Goal: Task Accomplishment & Management: Manage account settings

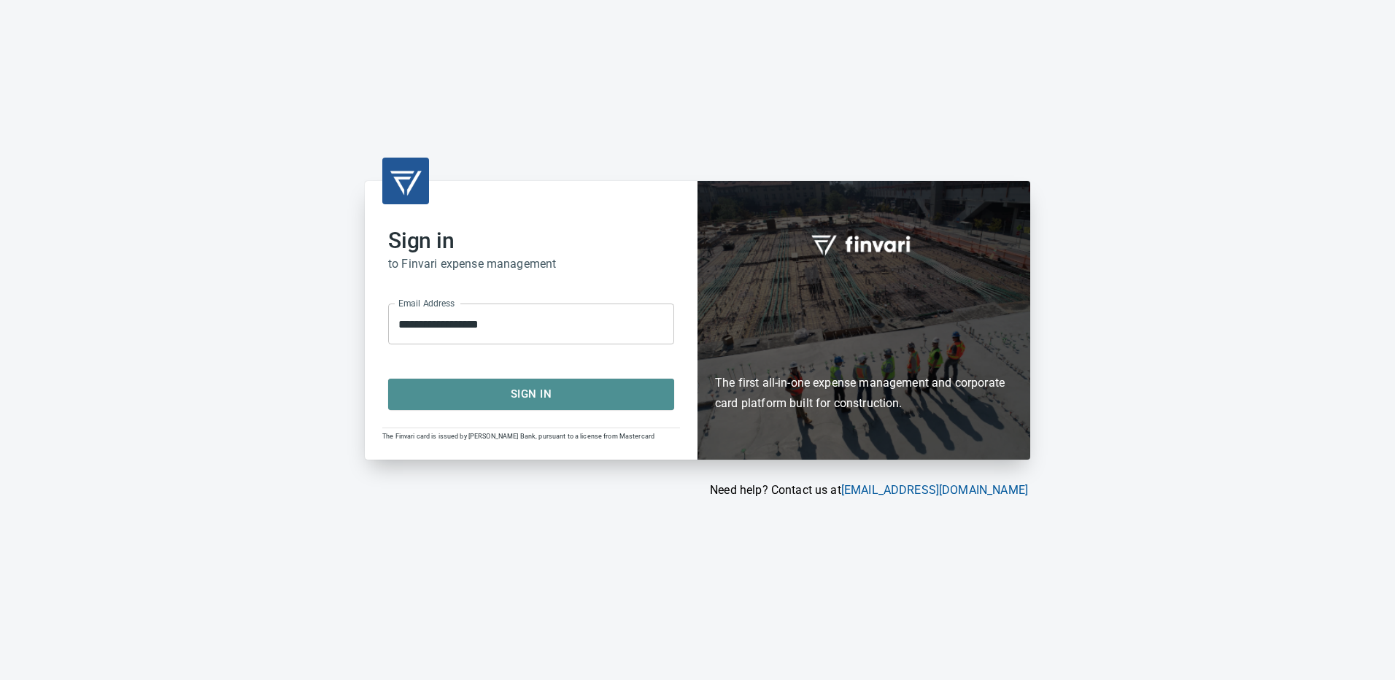
click at [517, 384] on button "Sign In" at bounding box center [531, 394] width 286 height 31
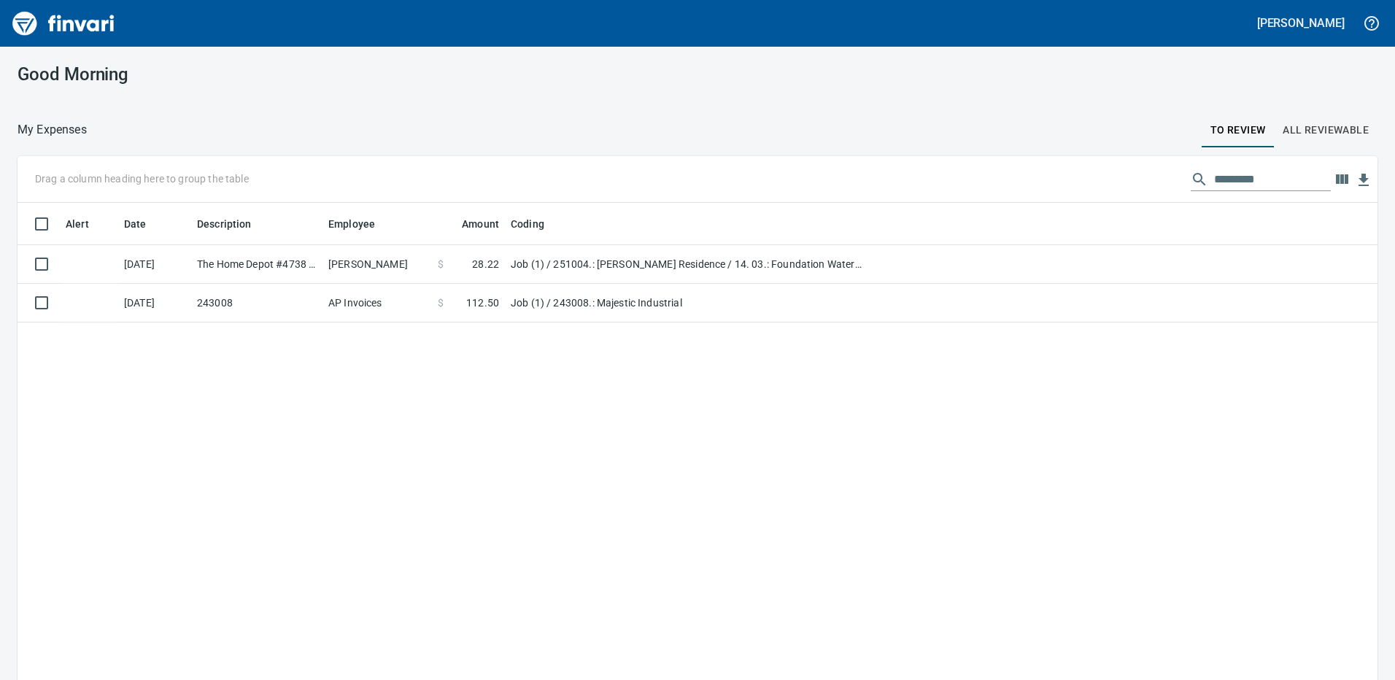
scroll to position [508, 1338]
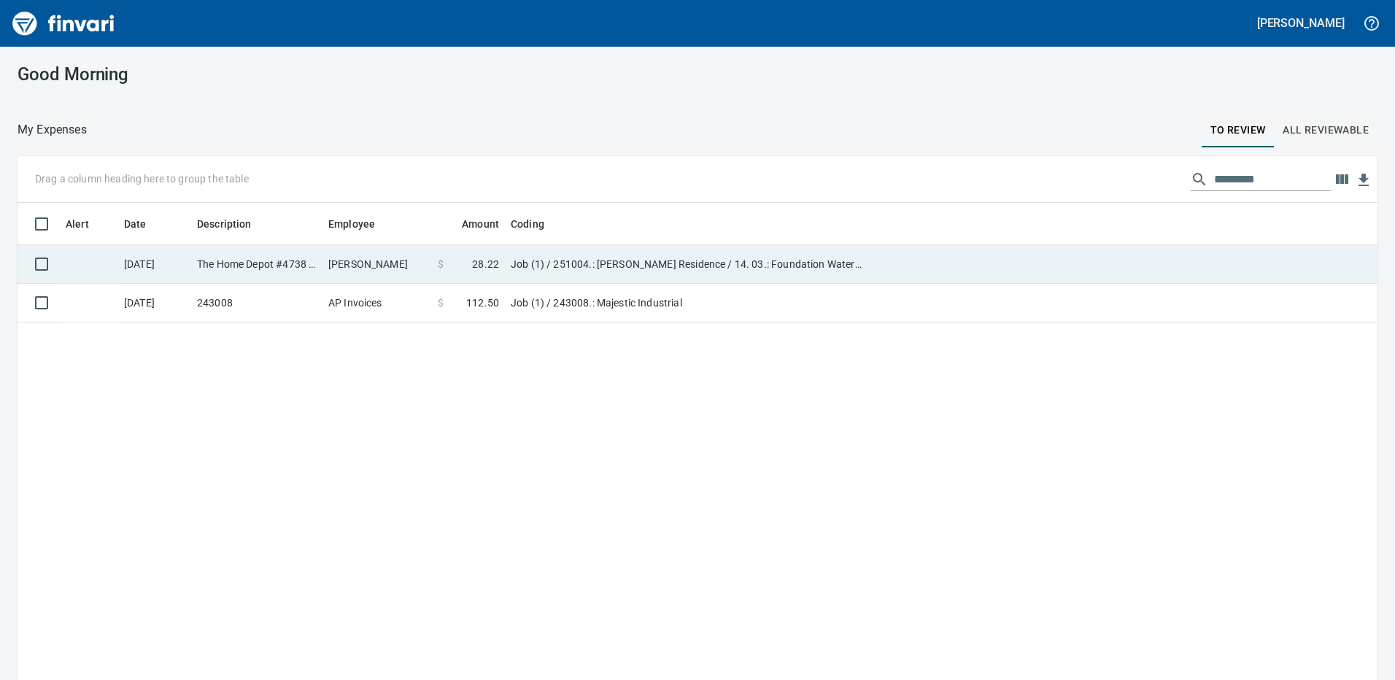
click at [382, 262] on td "Owen Sarkinen" at bounding box center [376, 264] width 109 height 39
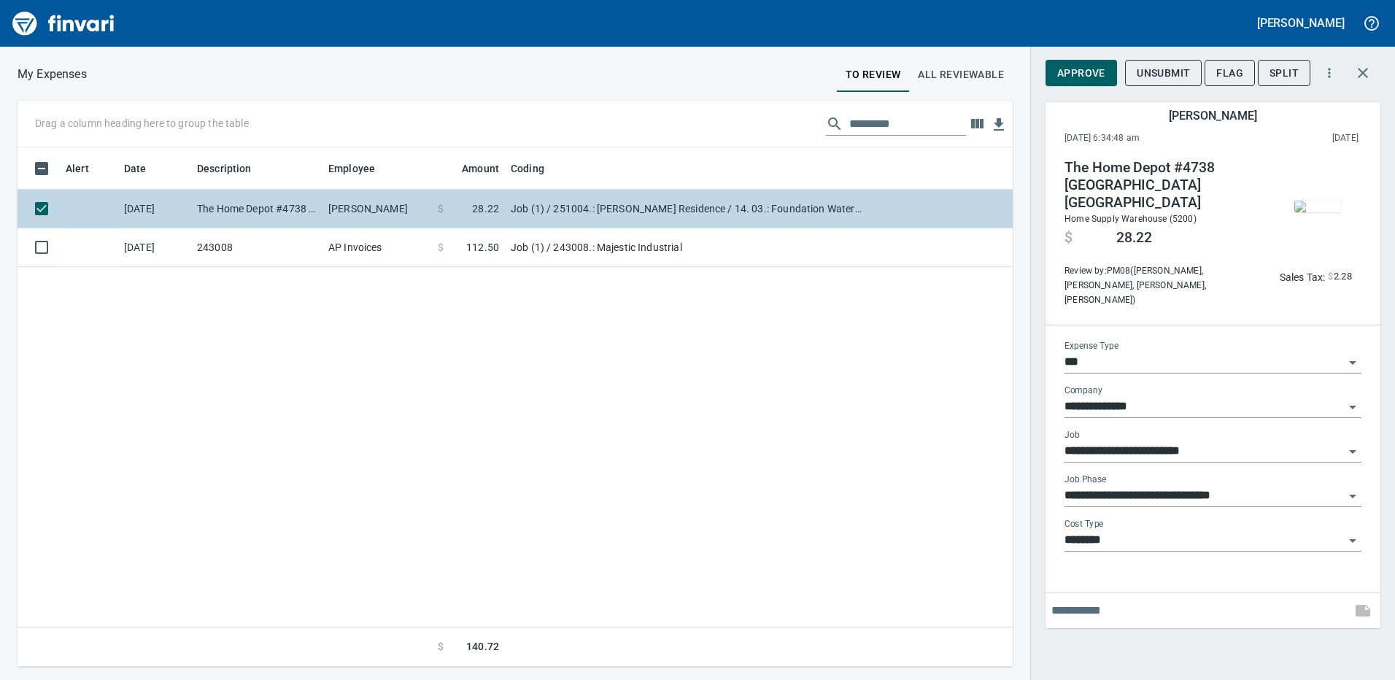
scroll to position [508, 984]
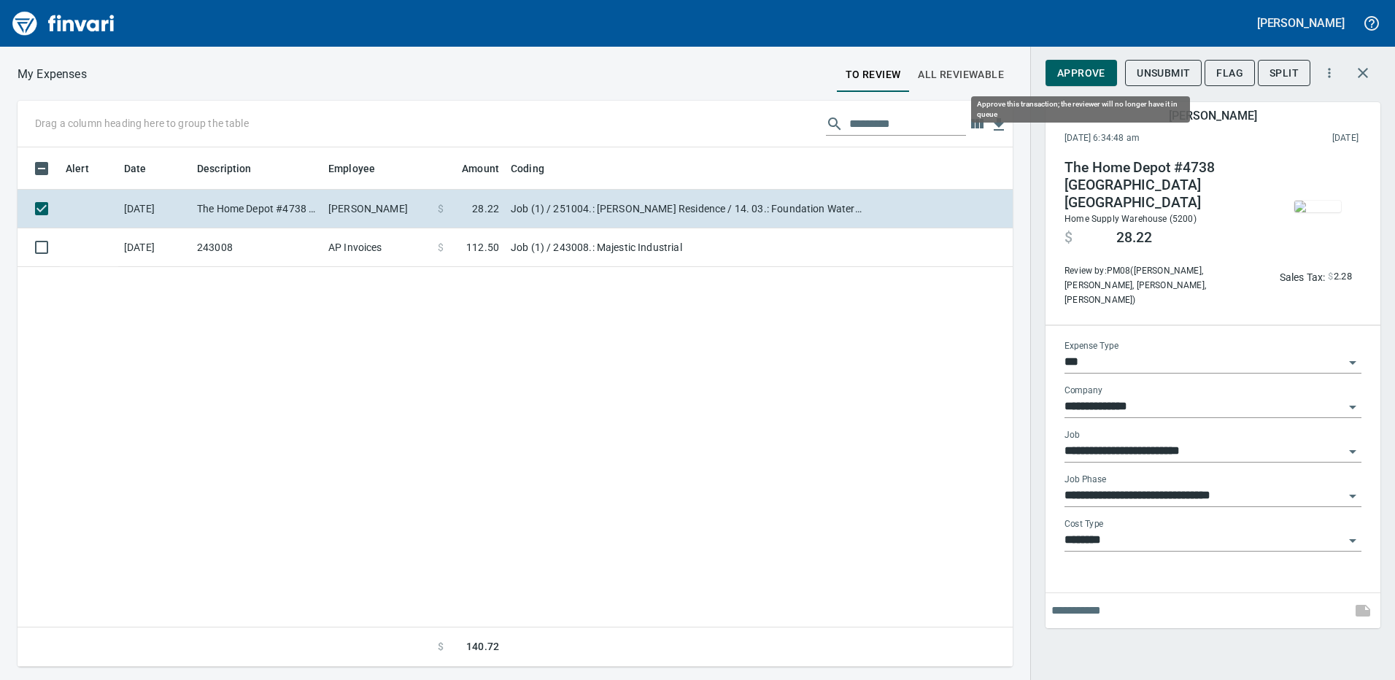
click at [1083, 79] on span "Approve" at bounding box center [1081, 73] width 48 height 18
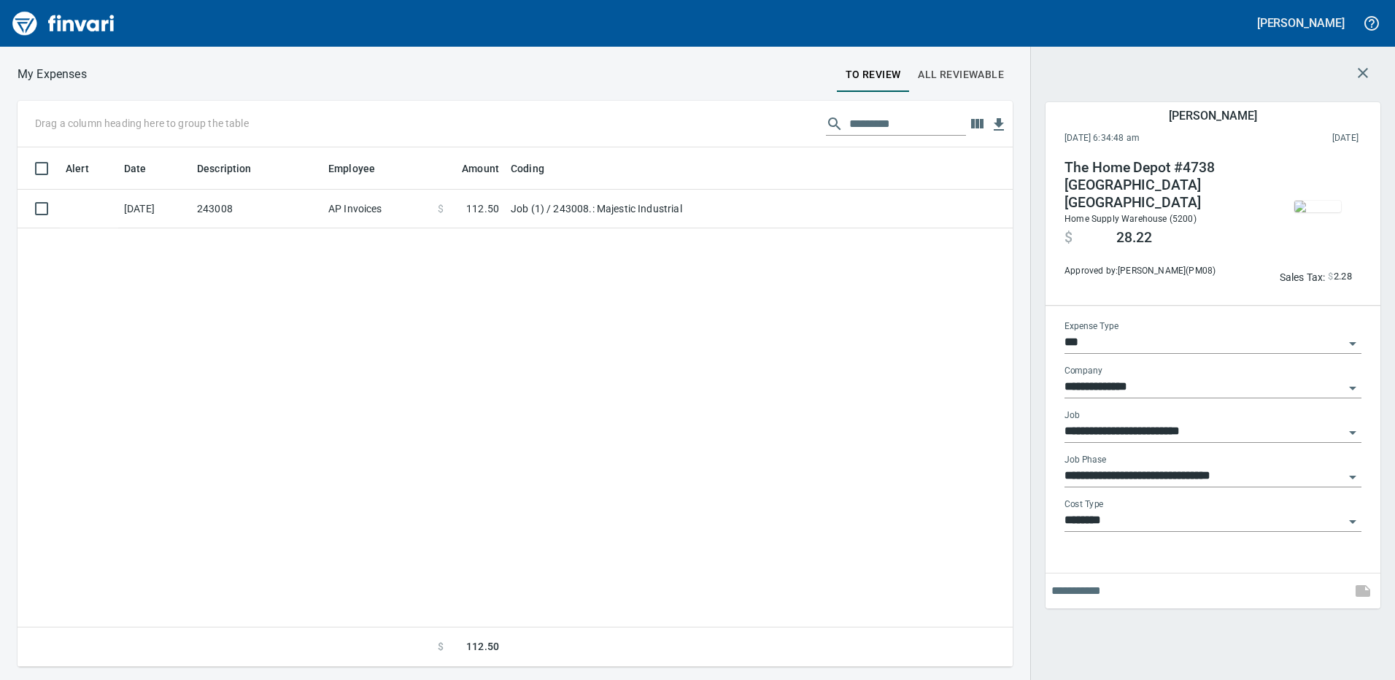
click at [1363, 77] on icon "button" at bounding box center [1363, 73] width 18 height 18
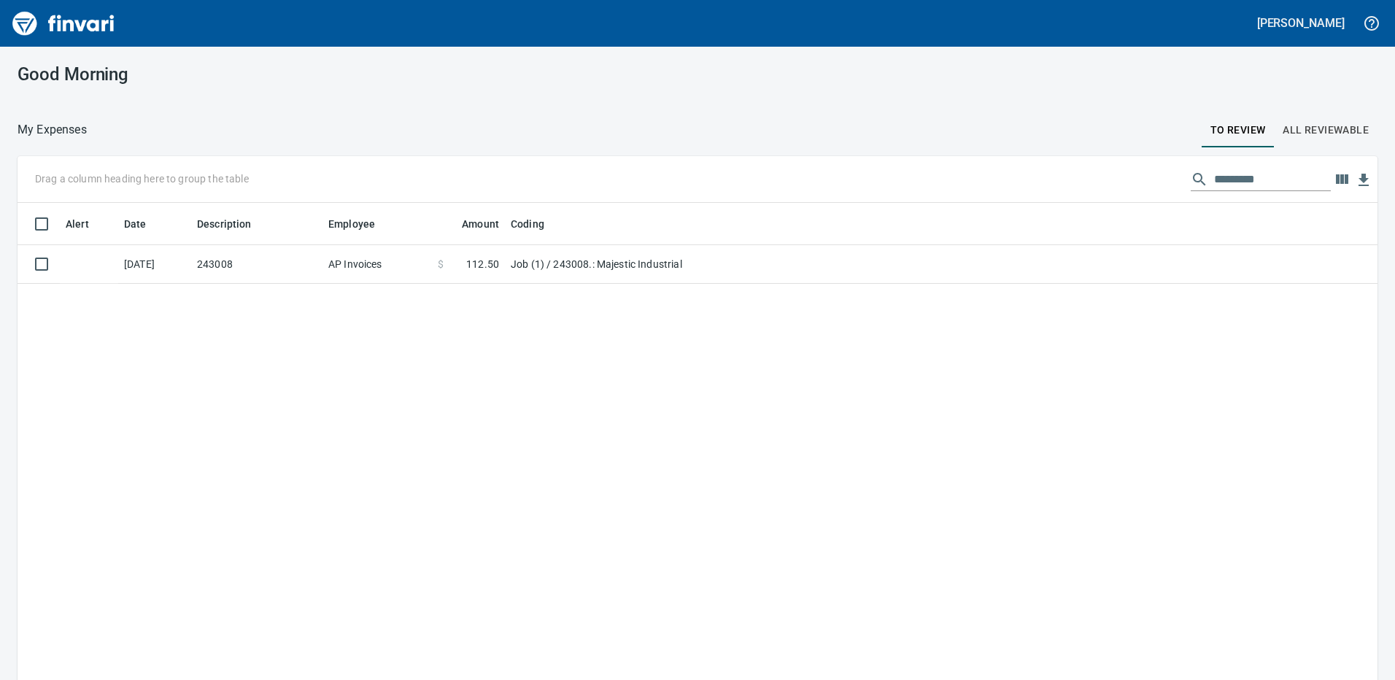
scroll to position [508, 1338]
